Goal: Task Accomplishment & Management: Complete application form

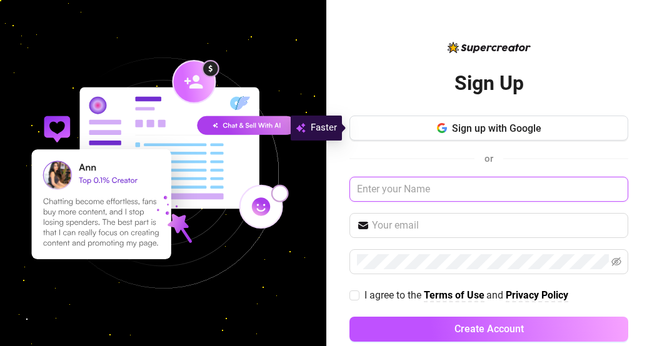
click at [521, 186] on input "text" at bounding box center [488, 189] width 279 height 25
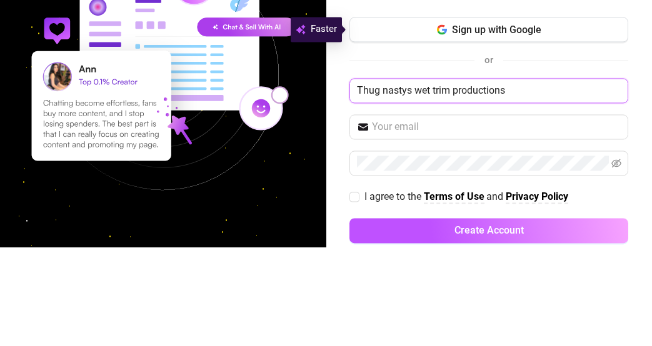
type input "Thug nastys wet trim productions"
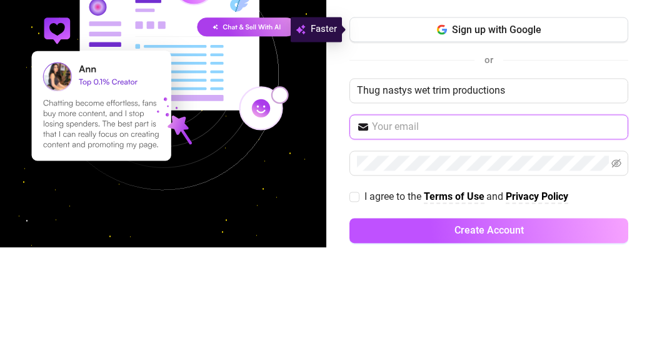
click at [534, 226] on input "text" at bounding box center [496, 225] width 249 height 15
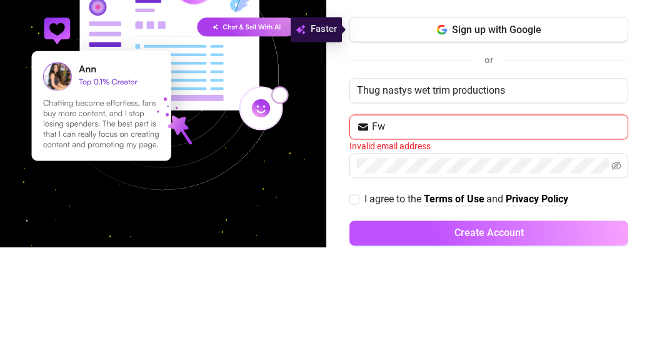
type input "F"
click at [469, 227] on input "Clermanh" at bounding box center [496, 225] width 249 height 15
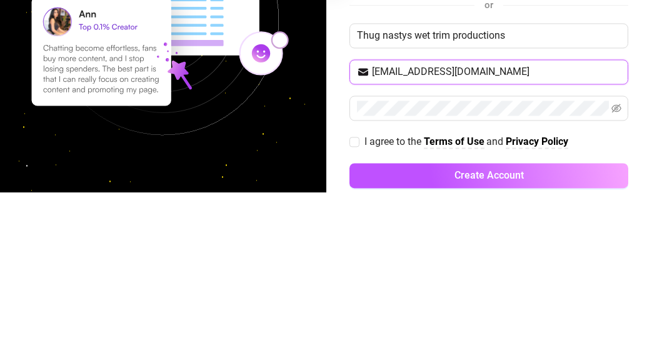
type input "[EMAIL_ADDRESS][DOMAIN_NAME]"
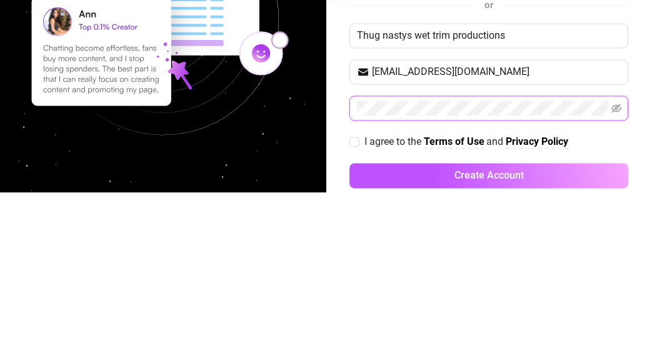
click at [614, 261] on icon "eye-invisible" at bounding box center [616, 262] width 10 height 9
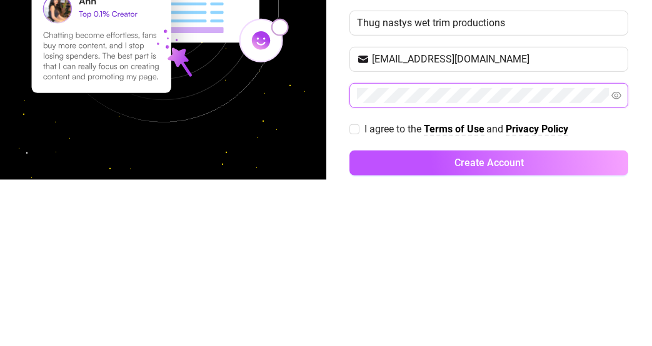
scroll to position [19, 0]
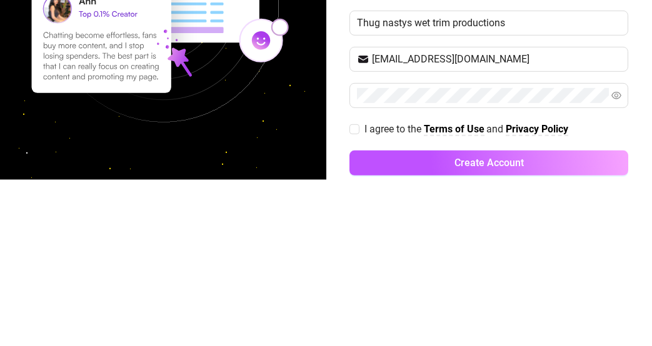
click at [354, 291] on input "I agree to the Terms of Use and Privacy Policy" at bounding box center [353, 295] width 9 height 9
checkbox input "true"
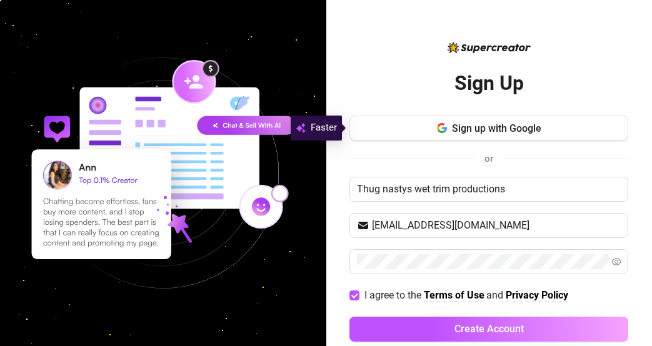
click at [505, 323] on span "Create Account" at bounding box center [488, 329] width 69 height 12
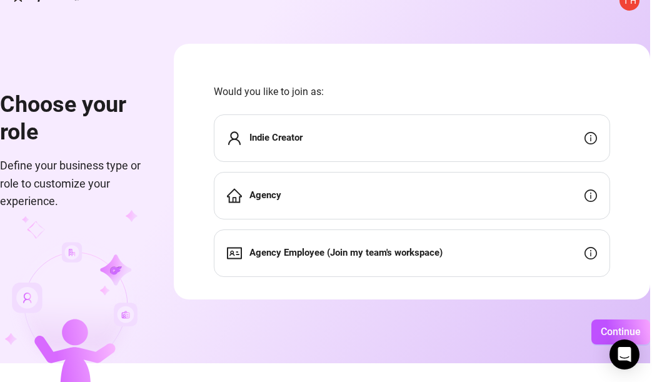
scroll to position [33, 0]
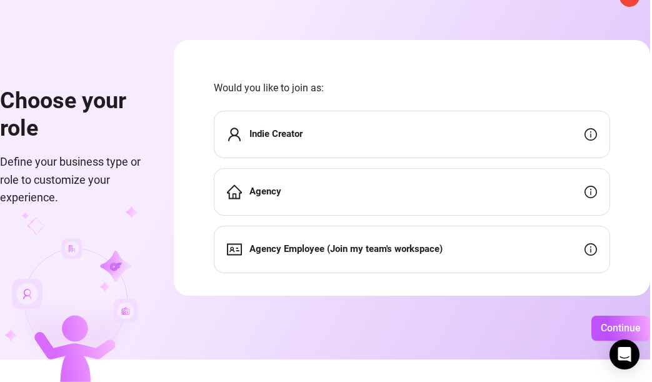
click at [596, 128] on icon "info-circle" at bounding box center [590, 134] width 13 height 13
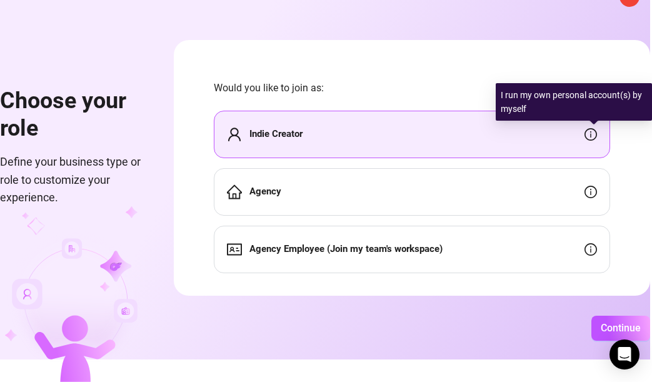
click at [591, 186] on icon "info-circle" at bounding box center [590, 192] width 13 height 13
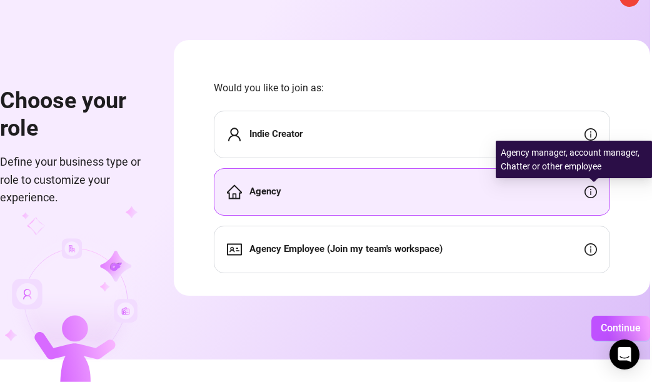
click at [593, 243] on icon "info-circle" at bounding box center [590, 249] width 13 height 13
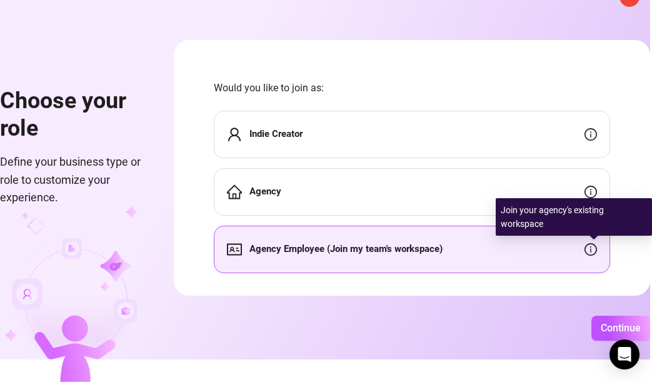
click at [589, 128] on icon "info-circle" at bounding box center [590, 134] width 13 height 13
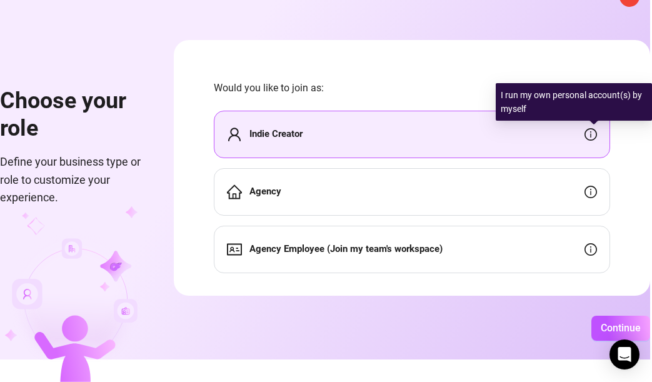
click at [322, 123] on div "Indie Creator" at bounding box center [412, 135] width 396 height 48
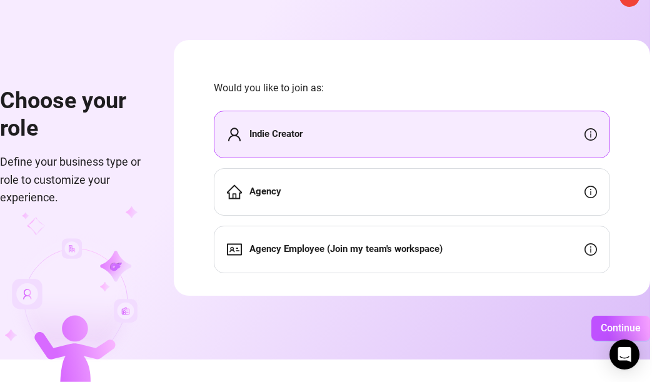
click at [634, 326] on button "Continue" at bounding box center [620, 328] width 59 height 25
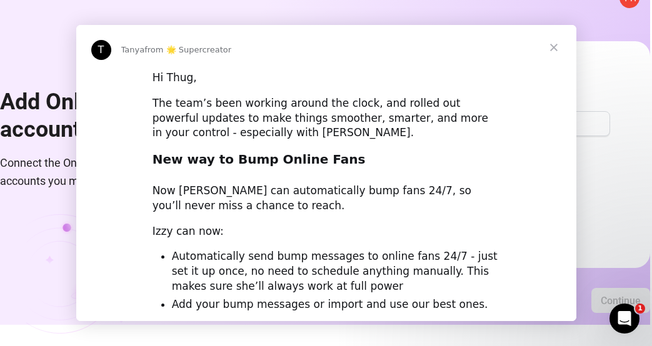
click at [364, 113] on div "The team’s been working around the clock, and rolled out powerful updates to ma…" at bounding box center [327, 118] width 348 height 44
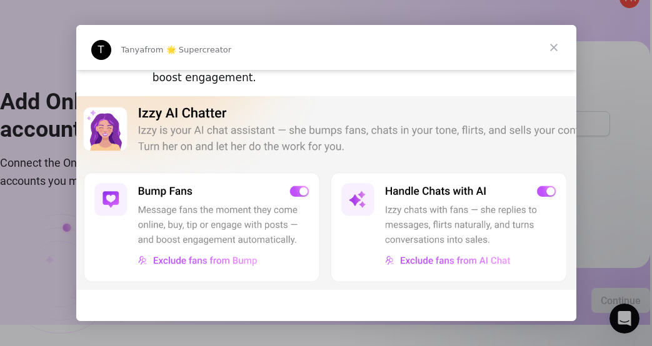
scroll to position [323, 0]
click at [547, 43] on span "Close" at bounding box center [553, 47] width 45 height 45
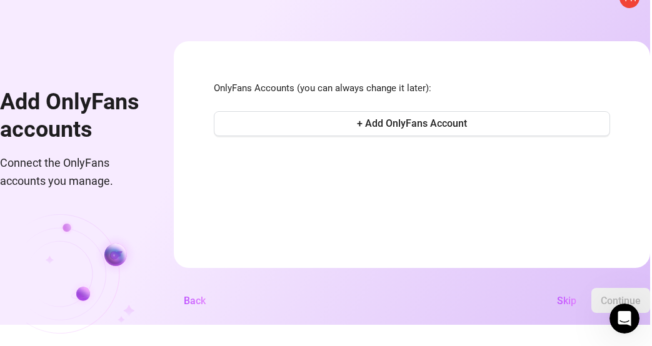
click at [458, 111] on button "+ Add OnlyFans Account" at bounding box center [412, 123] width 396 height 25
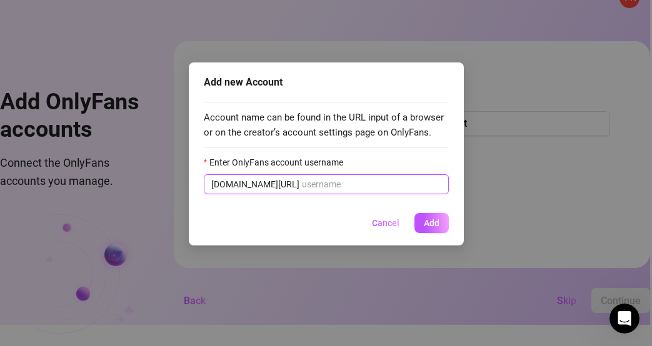
click at [374, 178] on input "Enter OnlyFans account username" at bounding box center [371, 185] width 139 height 14
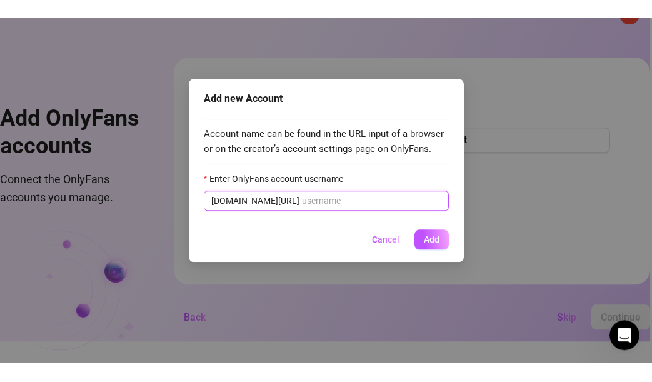
scroll to position [24, 0]
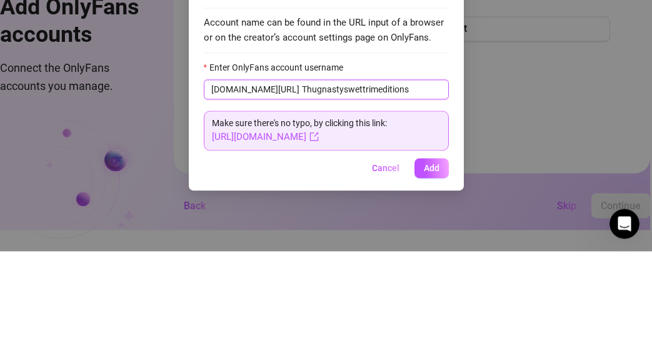
type input "Thugnastyswettrimeditions"
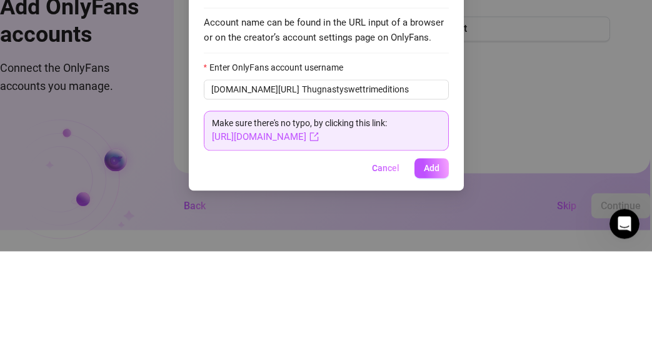
click at [430, 262] on span "Add" at bounding box center [432, 263] width 16 height 10
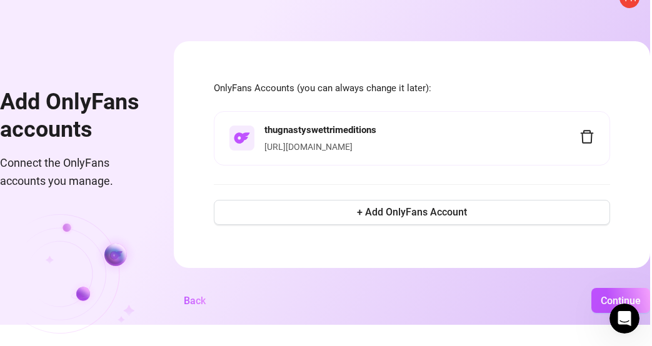
click at [434, 114] on li "thugnastyswettrimeditions [URL][DOMAIN_NAME]" at bounding box center [412, 138] width 396 height 55
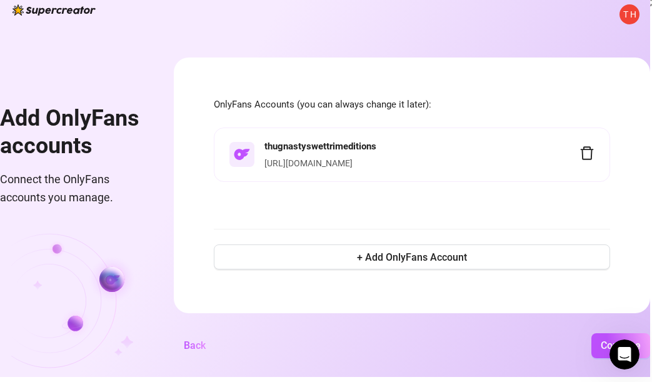
scroll to position [19, 0]
click at [603, 341] on span "Continue" at bounding box center [621, 345] width 40 height 12
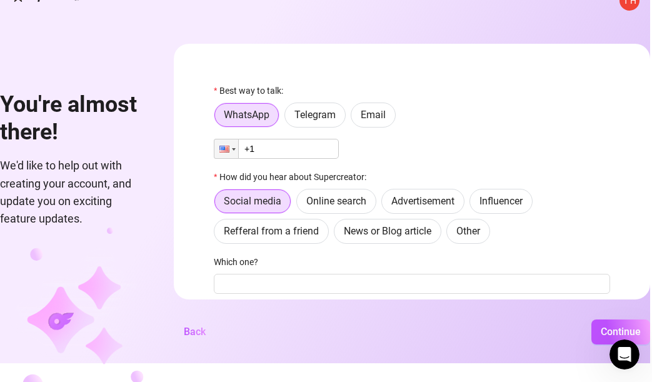
click at [383, 125] on label "Email" at bounding box center [373, 115] width 45 height 25
click at [354, 118] on input "Email" at bounding box center [354, 118] width 0 height 0
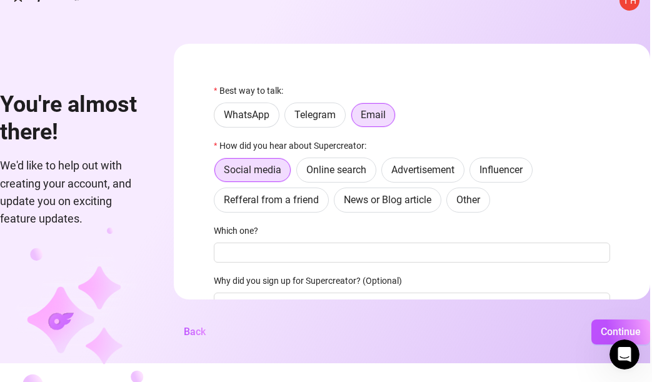
click at [353, 159] on label "Online search" at bounding box center [336, 170] width 80 height 25
click at [300, 173] on input "Online search" at bounding box center [300, 173] width 0 height 0
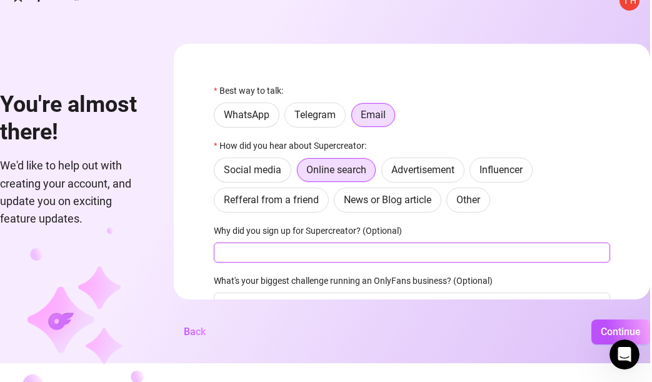
click at [344, 247] on input "Why did you sign up for Supercreator? (Optional)" at bounding box center [412, 253] width 396 height 20
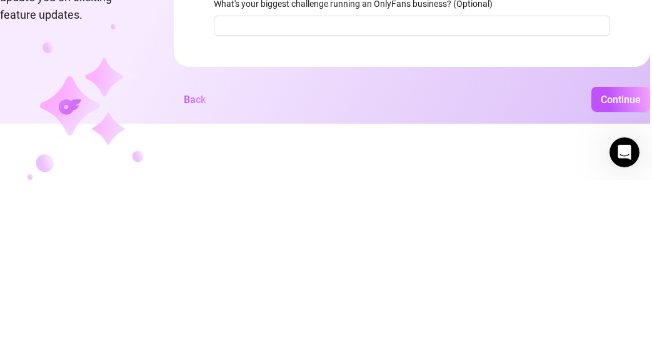
scroll to position [67, 0]
click at [626, 260] on button "Continue" at bounding box center [620, 265] width 59 height 25
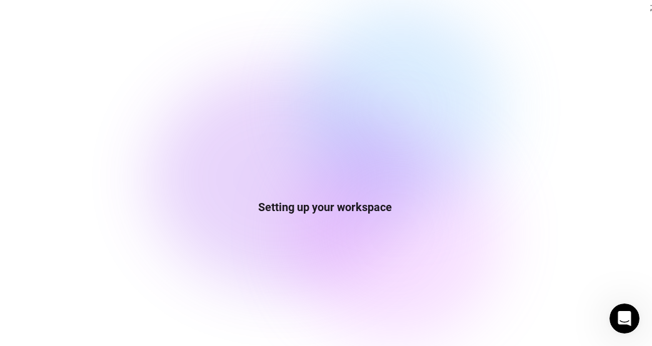
scroll to position [19, 0]
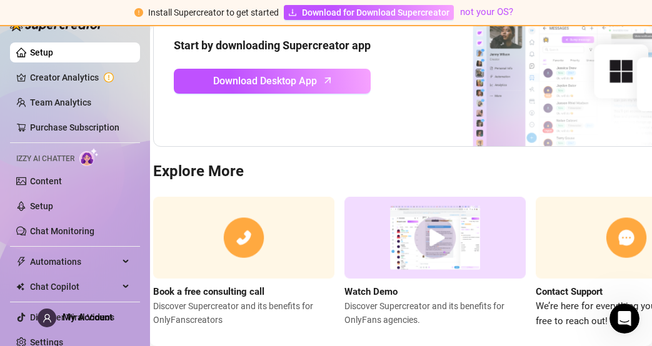
scroll to position [175, 0]
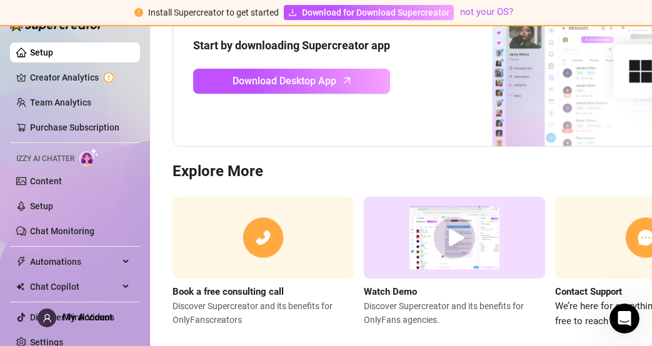
click at [53, 72] on link "Creator Analytics" at bounding box center [80, 78] width 100 height 20
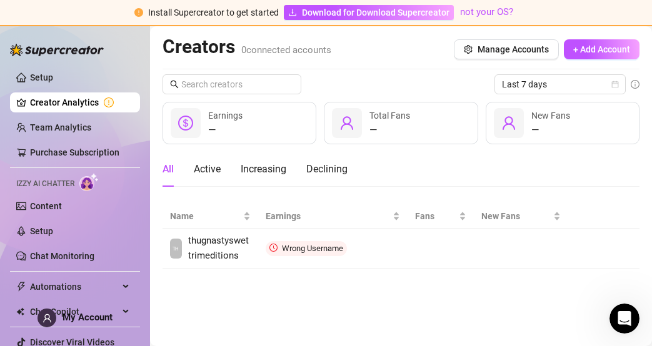
click at [301, 244] on td "Wrong Username" at bounding box center [333, 249] width 150 height 40
click at [0, 0] on span "Connect" at bounding box center [0, 0] width 0 height 0
click at [232, 234] on span "thugnastyswettrimeditions" at bounding box center [219, 248] width 63 height 29
click at [76, 129] on link "Team Analytics" at bounding box center [60, 128] width 61 height 10
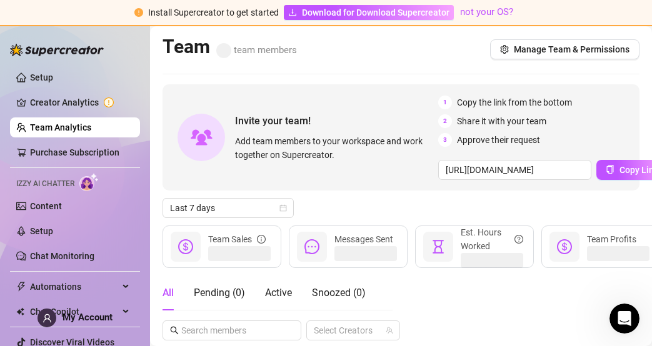
click at [71, 106] on link "Creator Analytics" at bounding box center [80, 103] width 100 height 20
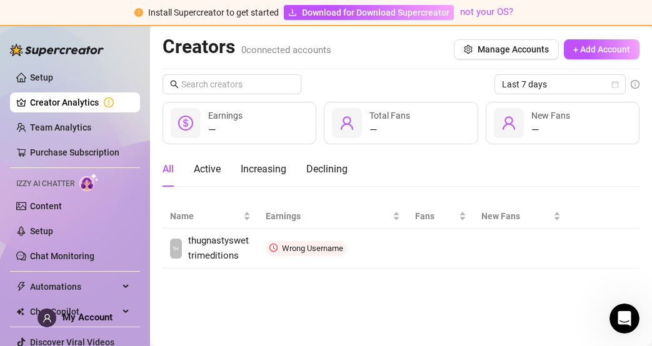
click at [129, 94] on link "Creator Analytics" at bounding box center [80, 103] width 100 height 20
click at [107, 103] on link "Creator Analytics" at bounding box center [80, 103] width 100 height 20
click at [302, 241] on span "Wrong Username" at bounding box center [306, 248] width 81 height 15
click at [0, 0] on icon "more" at bounding box center [0, 0] width 0 height 0
click at [606, 268] on link "Rename creator" at bounding box center [586, 273] width 76 height 10
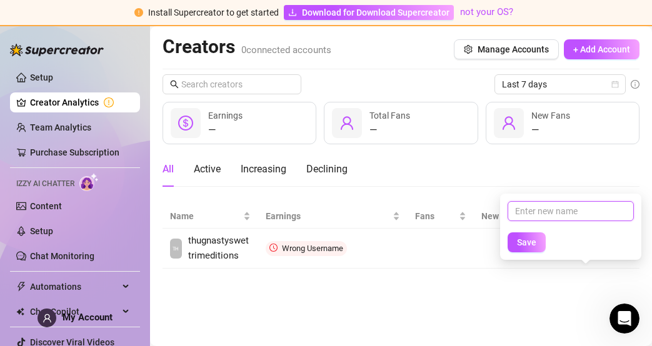
click at [574, 201] on input "text" at bounding box center [571, 211] width 126 height 20
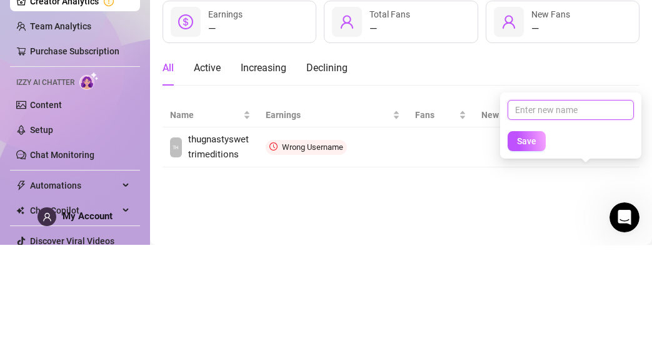
scroll to position [19, 0]
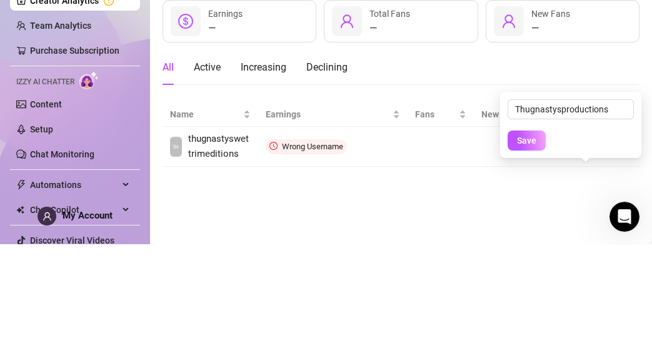
click at [529, 238] on span "Save" at bounding box center [526, 243] width 19 height 10
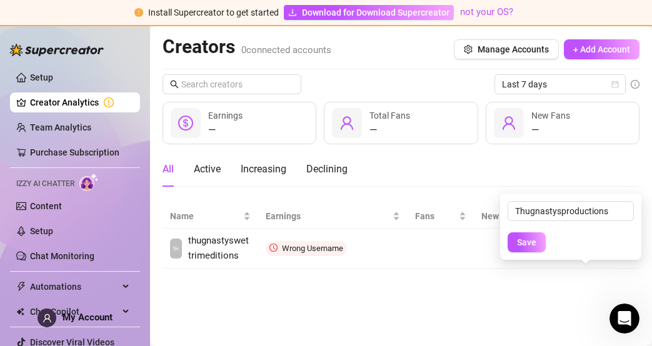
click at [526, 238] on span "Save" at bounding box center [526, 243] width 19 height 10
click at [532, 238] on span "Save" at bounding box center [526, 243] width 19 height 10
click at [524, 238] on span "Save" at bounding box center [526, 243] width 19 height 10
click at [531, 238] on span "Save" at bounding box center [526, 243] width 19 height 10
click at [524, 238] on span "Save" at bounding box center [526, 243] width 19 height 10
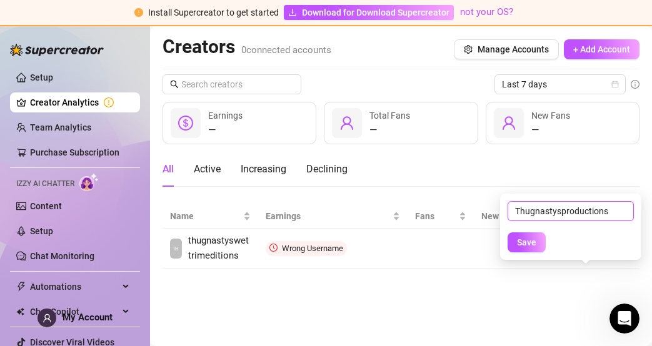
click at [617, 201] on input "Thugnastysproductions" at bounding box center [571, 211] width 126 height 20
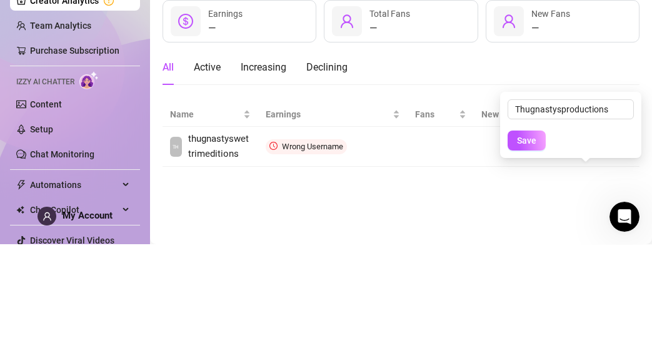
click at [521, 238] on span "Save" at bounding box center [526, 243] width 19 height 10
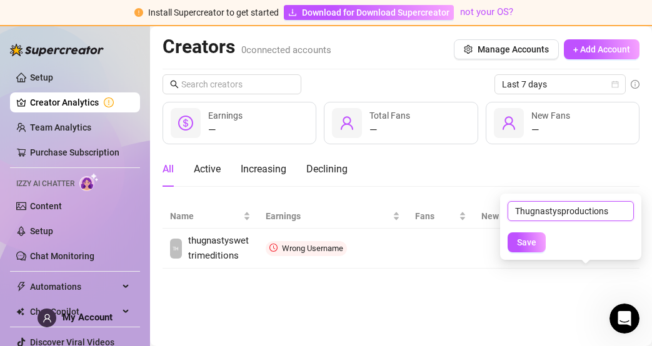
click at [621, 201] on input "Thugnastysproductions" at bounding box center [571, 211] width 126 height 20
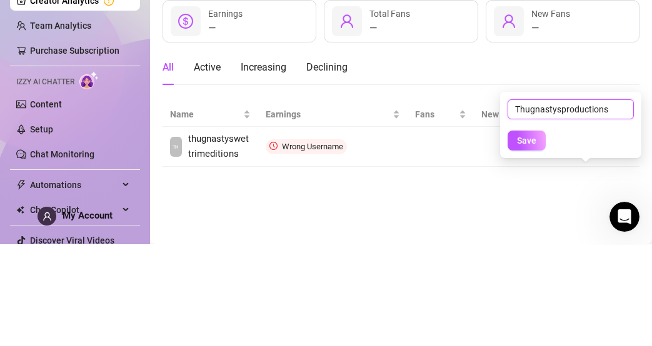
click at [558, 201] on input "Thugnastysproductions" at bounding box center [571, 211] width 126 height 20
type input "Thugnastyswettrimproductions"
click at [530, 238] on span "Save" at bounding box center [526, 243] width 19 height 10
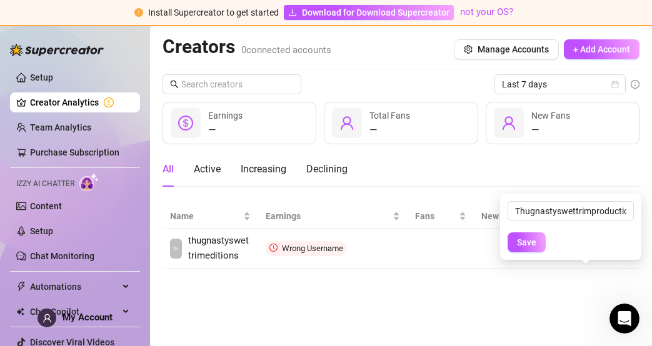
click at [538, 233] on button "Save" at bounding box center [527, 243] width 38 height 20
click at [527, 238] on span "Save" at bounding box center [526, 243] width 19 height 10
click at [523, 238] on span "Save" at bounding box center [526, 243] width 19 height 10
click at [623, 220] on form "Thugnastyswettrimproductions Save" at bounding box center [571, 226] width 126 height 51
click at [381, 233] on td "Wrong Username" at bounding box center [333, 249] width 150 height 40
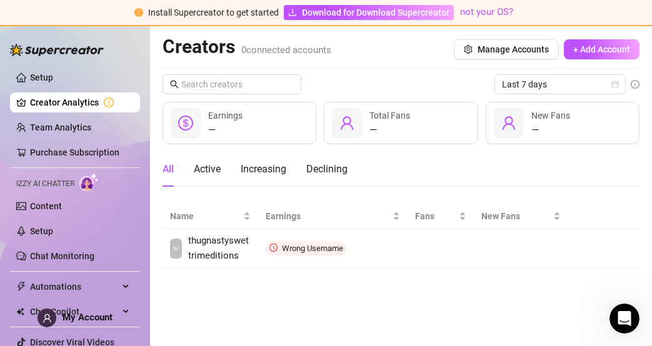
click at [0, 0] on icon "more" at bounding box center [0, 0] width 0 height 0
click at [600, 288] on link "Remove creator" at bounding box center [585, 293] width 75 height 10
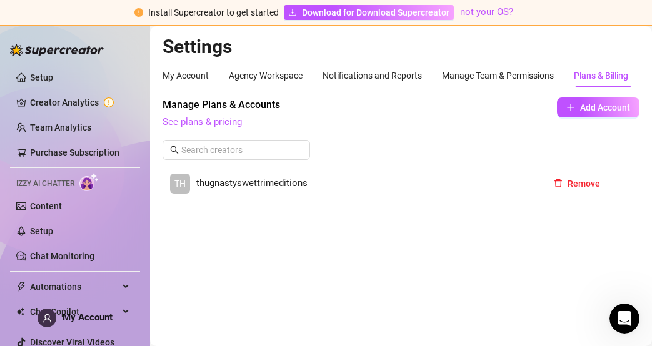
click at [594, 174] on button "Remove" at bounding box center [577, 184] width 66 height 20
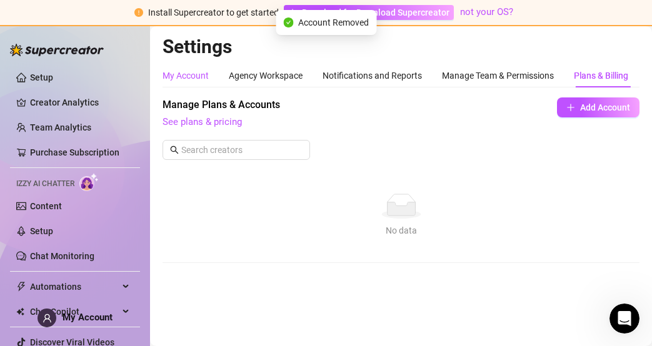
click at [183, 69] on div "My Account" at bounding box center [186, 76] width 46 height 14
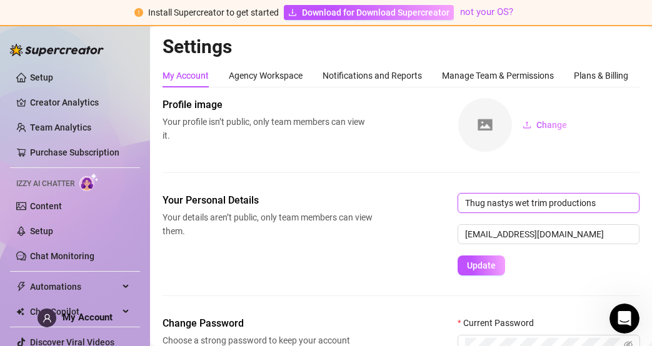
click at [509, 193] on input "Thug nastys wet trim productions" at bounding box center [549, 203] width 182 height 20
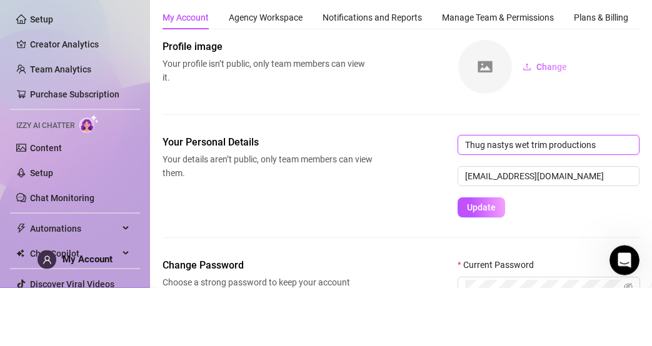
scroll to position [19, 0]
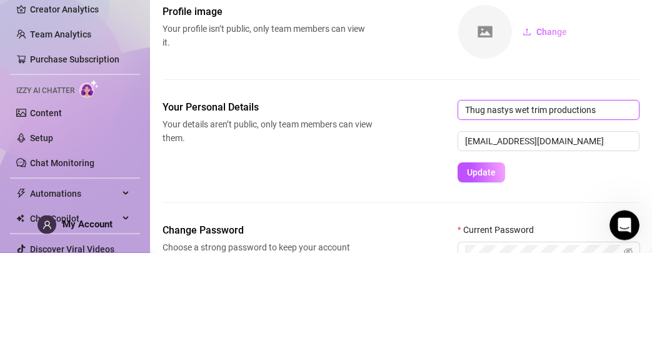
click at [507, 193] on input "Thug nastys wet trim productions" at bounding box center [549, 203] width 182 height 20
click at [549, 193] on input "Thug nastys wet trim productions" at bounding box center [549, 203] width 182 height 20
click at [593, 193] on input "Thug nastys wet trim productions" at bounding box center [549, 203] width 182 height 20
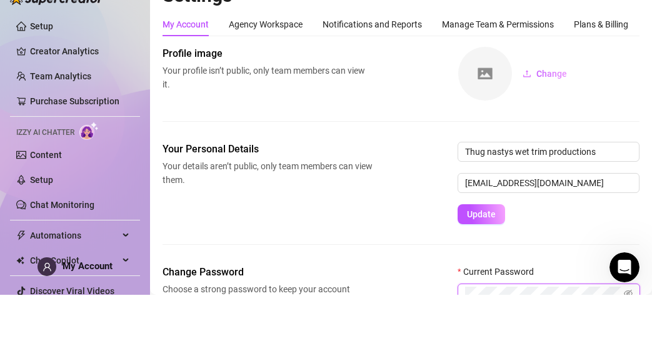
scroll to position [0, 0]
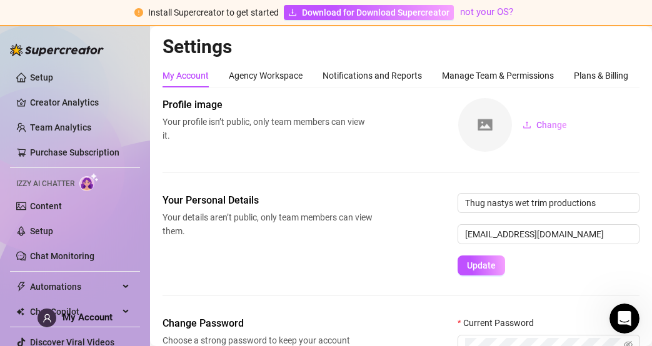
click at [53, 76] on link "Setup" at bounding box center [41, 78] width 23 height 10
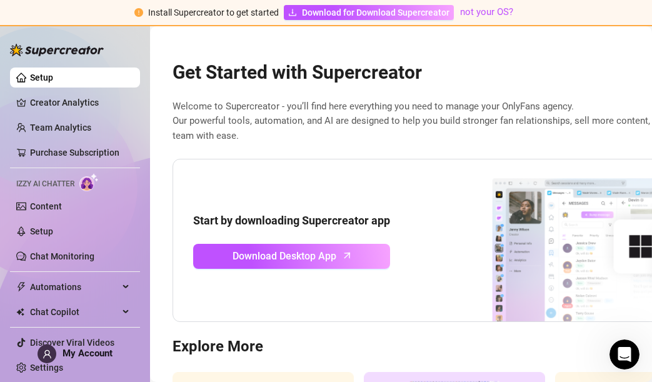
click at [84, 96] on link "Creator Analytics" at bounding box center [80, 103] width 100 height 20
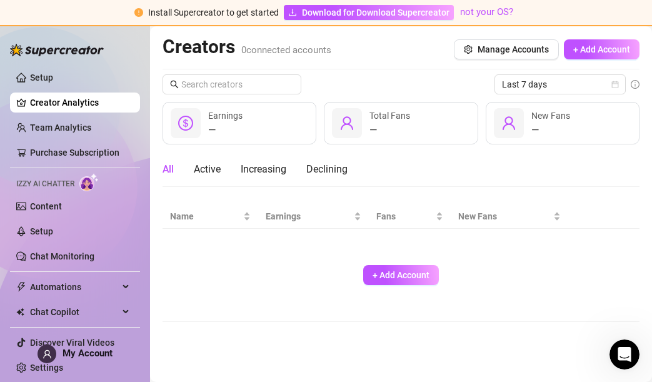
click at [53, 74] on link "Setup" at bounding box center [41, 78] width 23 height 10
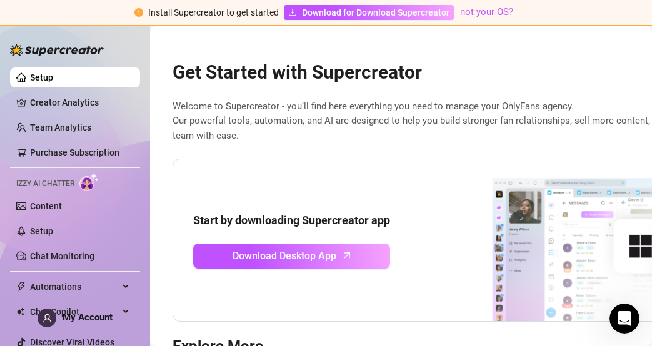
click at [78, 104] on link "Creator Analytics" at bounding box center [80, 103] width 100 height 20
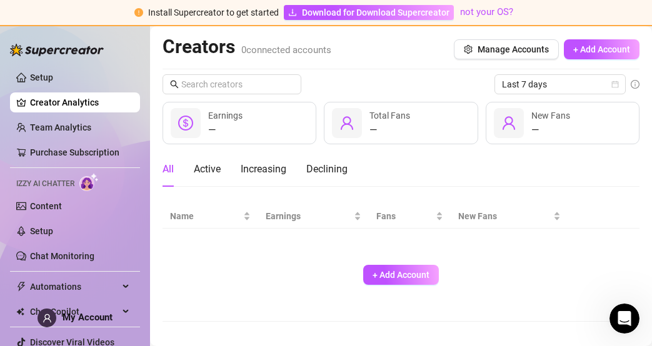
click at [406, 270] on span "+ Add Account" at bounding box center [401, 275] width 57 height 10
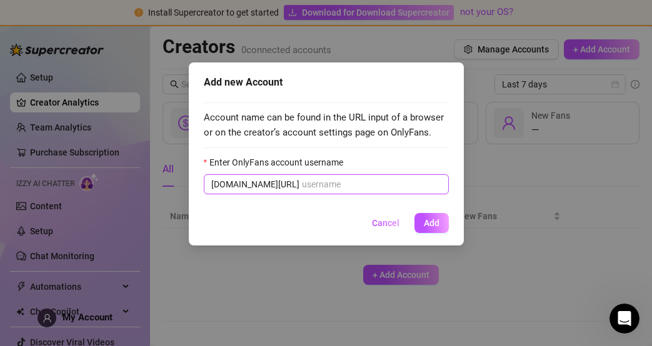
click at [402, 185] on input "Enter OnlyFans account username" at bounding box center [371, 185] width 139 height 14
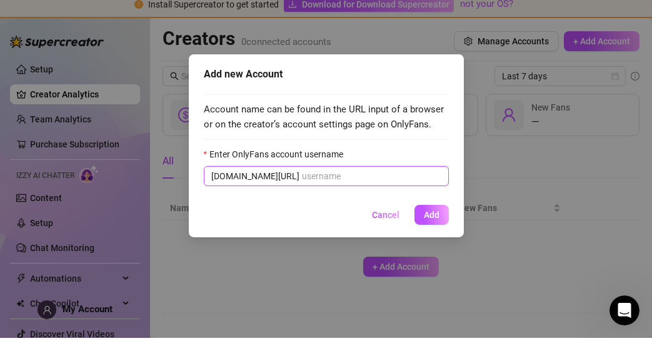
scroll to position [19, 0]
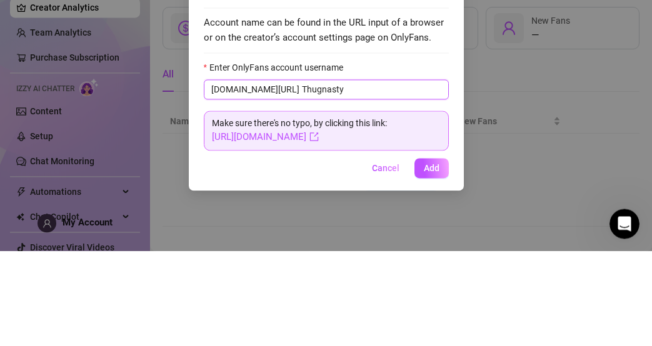
type input "Thugnasty"
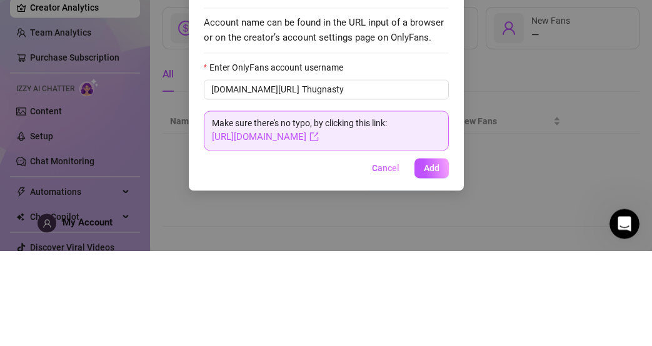
click at [429, 263] on span "Add" at bounding box center [432, 263] width 16 height 10
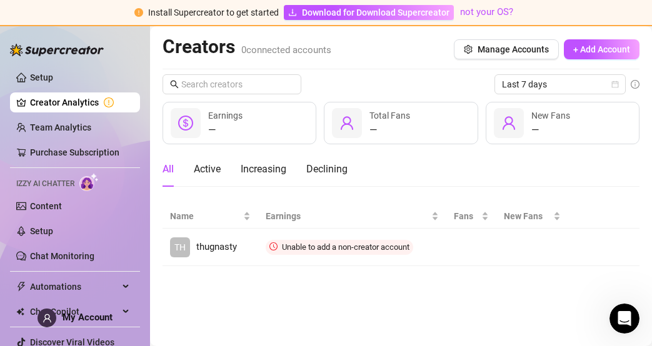
click at [361, 229] on td "Unable to add a non-creator account" at bounding box center [352, 248] width 188 height 38
click at [0, 0] on icon "more" at bounding box center [0, 0] width 0 height 0
click at [595, 280] on link "Rename creator" at bounding box center [586, 285] width 76 height 10
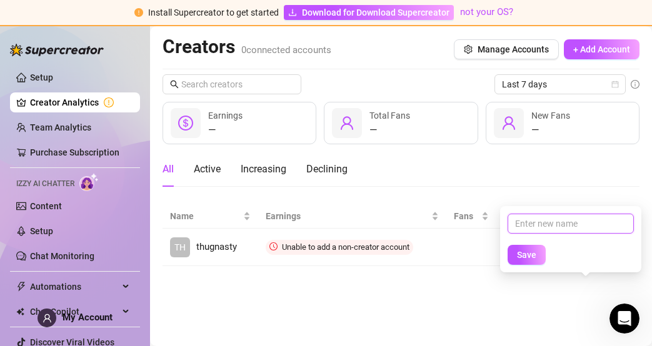
click at [578, 214] on input "text" at bounding box center [571, 224] width 126 height 20
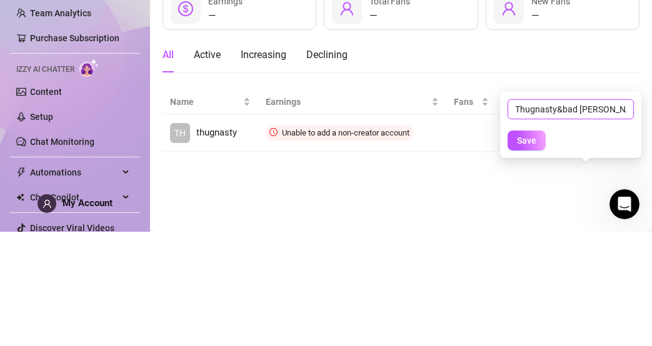
click at [538, 214] on input "Thugnasty&bad [PERSON_NAME]" at bounding box center [571, 224] width 126 height 20
click at [534, 214] on input "Thugnasty&bad [PERSON_NAME]" at bounding box center [571, 224] width 126 height 20
click at [613, 214] on input "Thug nasty&bad [PERSON_NAME]" at bounding box center [571, 224] width 126 height 20
type input "Thug nasty&bad [PERSON_NAME] productions"
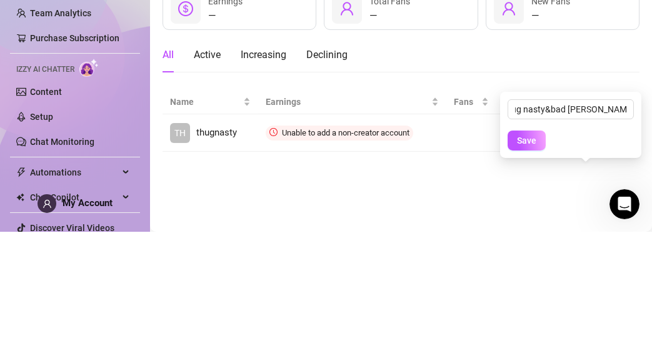
click at [535, 245] on button "Save" at bounding box center [527, 255] width 38 height 20
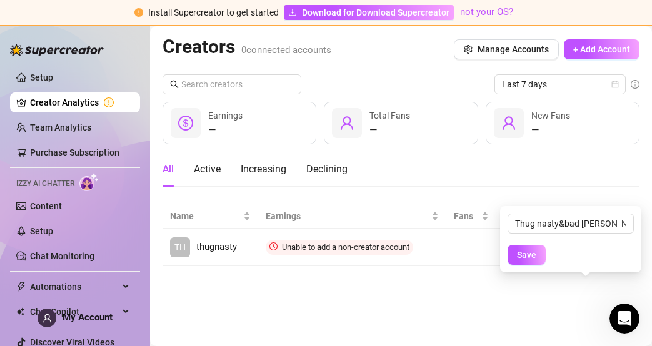
click at [533, 250] on span "Save" at bounding box center [526, 255] width 19 height 10
click at [526, 250] on span "Save" at bounding box center [526, 255] width 19 height 10
click at [390, 229] on td "Unable to add a non-creator account" at bounding box center [352, 248] width 188 height 38
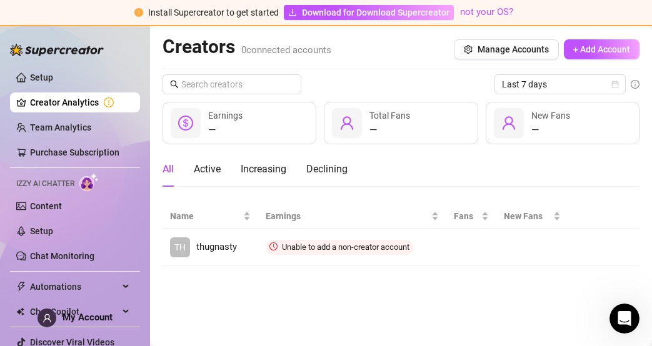
click at [0, 0] on span "Connect" at bounding box center [0, 0] width 0 height 0
click at [0, 0] on button "Connect" at bounding box center [0, 0] width 0 height 0
click at [0, 0] on span "Connect" at bounding box center [0, 0] width 0 height 0
click at [0, 0] on icon "more" at bounding box center [0, 0] width 0 height 0
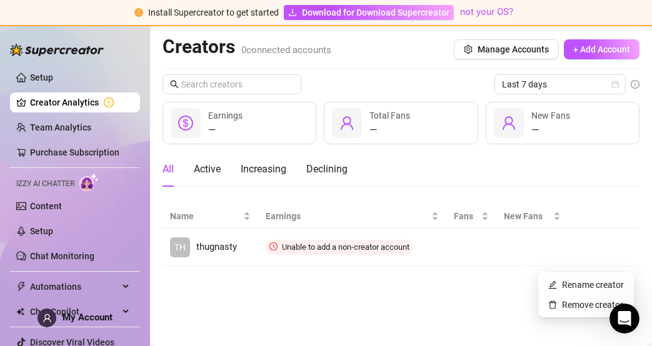
click at [588, 300] on link "Remove creator" at bounding box center [585, 305] width 75 height 10
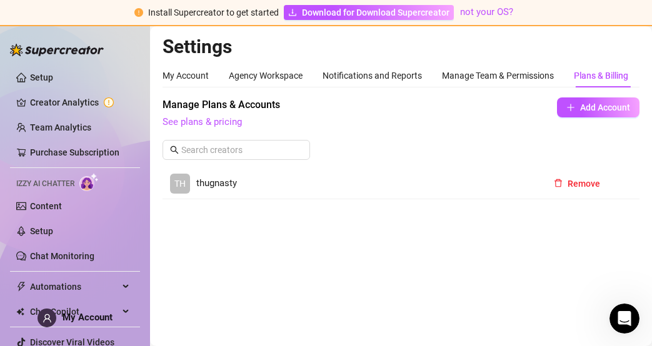
click at [586, 179] on span "Remove" at bounding box center [584, 184] width 33 height 10
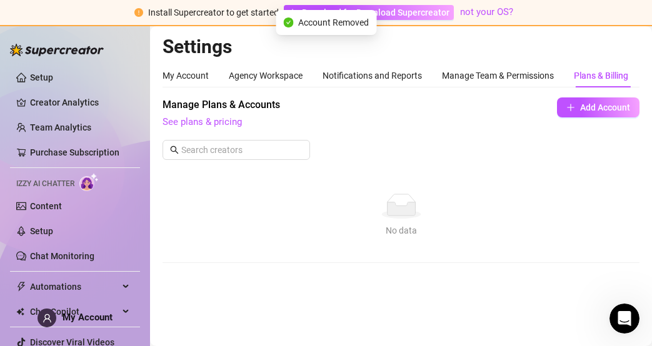
click at [610, 103] on span "Add Account" at bounding box center [605, 108] width 50 height 10
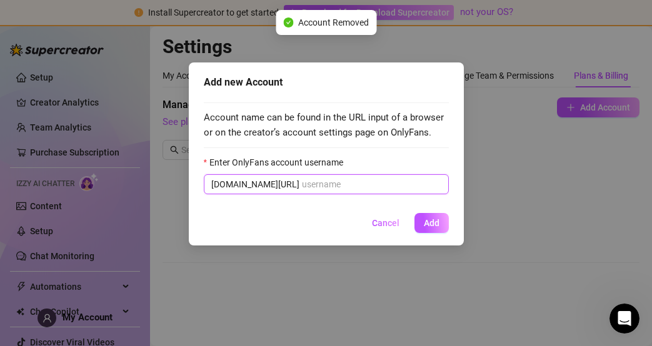
click at [315, 181] on input "Enter OnlyFans account username" at bounding box center [371, 185] width 139 height 14
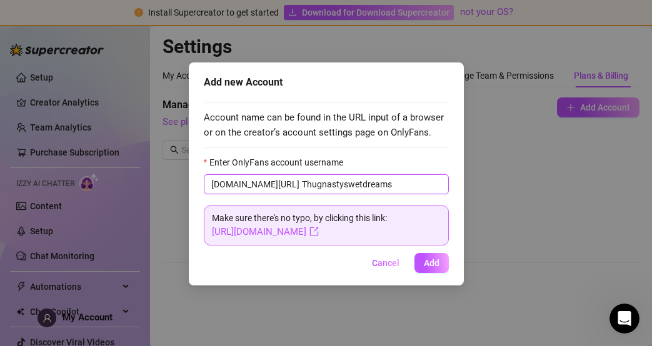
click at [317, 183] on input "Thugnastyswetdreams" at bounding box center [371, 185] width 139 height 14
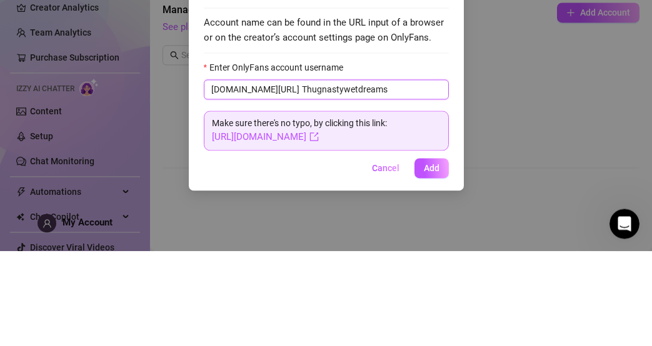
click at [389, 188] on input "Thugnastywetdreams" at bounding box center [371, 185] width 139 height 14
type input "Thugnastywetdreams"
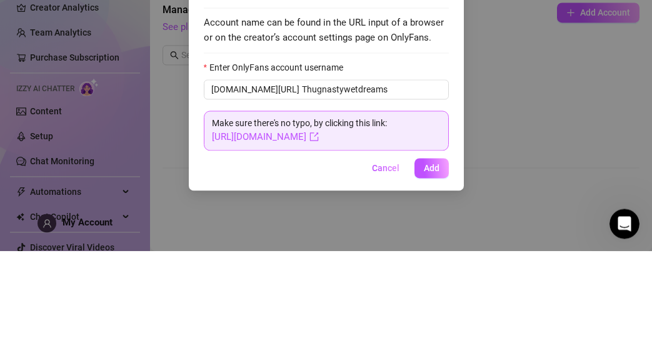
click at [435, 258] on span "Add" at bounding box center [432, 263] width 16 height 10
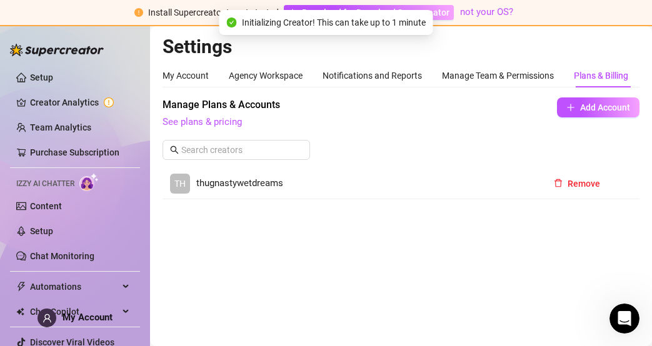
click at [245, 181] on span "thugnastywetdreams" at bounding box center [239, 183] width 87 height 15
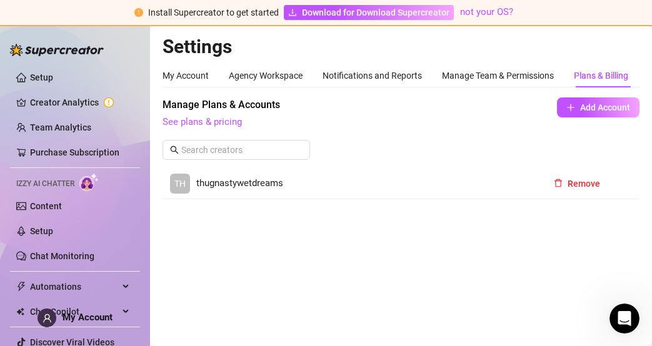
click at [53, 73] on link "Setup" at bounding box center [41, 78] width 23 height 10
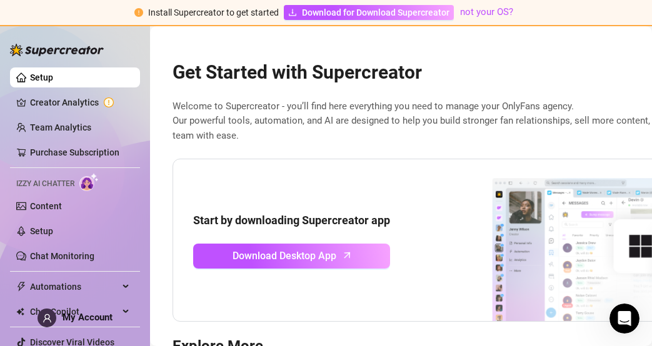
click at [121, 100] on link "Creator Analytics" at bounding box center [80, 103] width 100 height 20
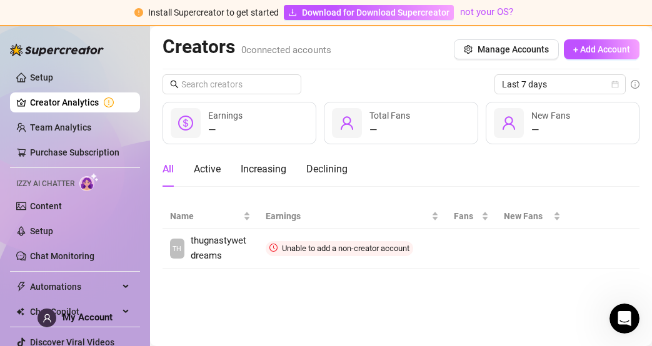
click at [367, 252] on td "Unable to add a non-creator account" at bounding box center [352, 249] width 188 height 40
click at [0, 0] on span "Connect" at bounding box center [0, 0] width 0 height 0
click at [200, 164] on div "Active" at bounding box center [207, 169] width 27 height 15
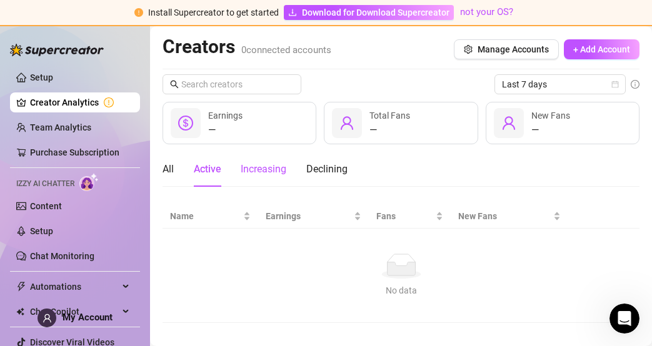
click at [269, 166] on div "Increasing" at bounding box center [264, 169] width 46 height 15
click at [338, 167] on div "Declining" at bounding box center [326, 169] width 41 height 15
click at [166, 170] on div "All" at bounding box center [168, 169] width 11 height 15
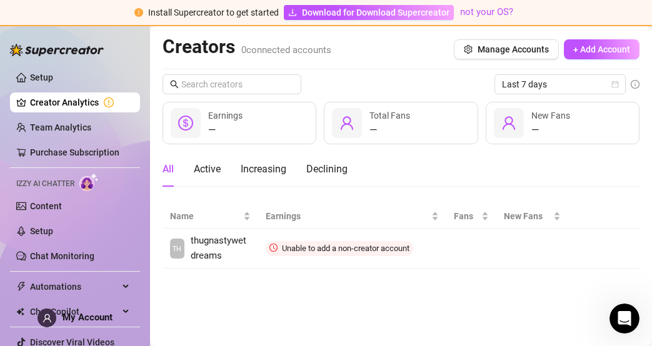
click at [310, 223] on div "Earnings" at bounding box center [352, 216] width 173 height 14
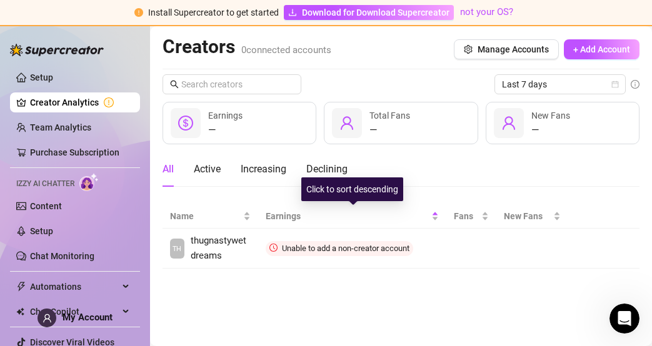
click at [220, 246] on td "TH thugnastywetdreams" at bounding box center [211, 249] width 96 height 40
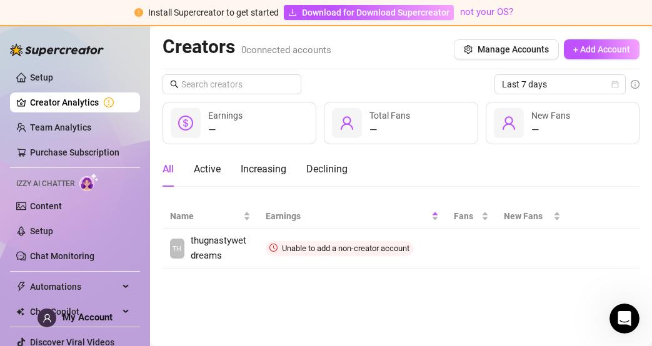
click at [189, 258] on link "TH thugnastywetdreams" at bounding box center [210, 248] width 81 height 29
click at [0, 0] on icon "more" at bounding box center [0, 0] width 0 height 0
click at [586, 179] on div "All Active Increasing Declining" at bounding box center [401, 169] width 477 height 35
click at [524, 44] on span "Manage Accounts" at bounding box center [513, 49] width 71 height 10
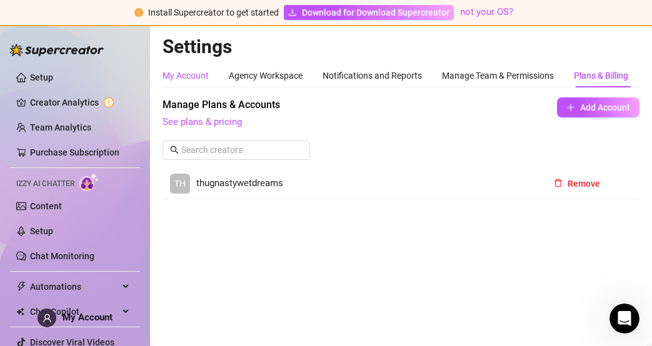
click at [193, 74] on div "My Account" at bounding box center [186, 76] width 46 height 14
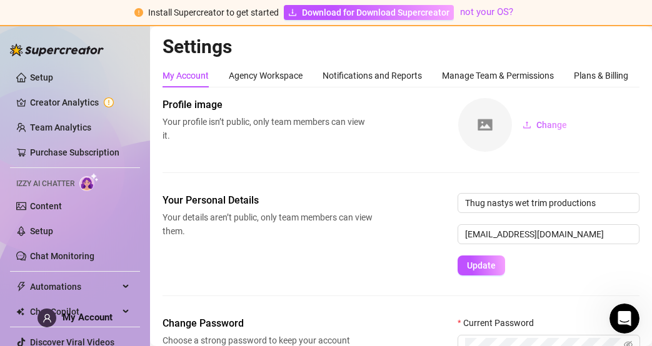
click at [288, 117] on span "Your profile isn’t public, only team members can view it." at bounding box center [268, 129] width 210 height 28
click at [538, 124] on span "Change" at bounding box center [551, 125] width 31 height 10
click at [366, 14] on span "Download for Download Supercreator" at bounding box center [376, 13] width 148 height 14
